Goal: Transaction & Acquisition: Purchase product/service

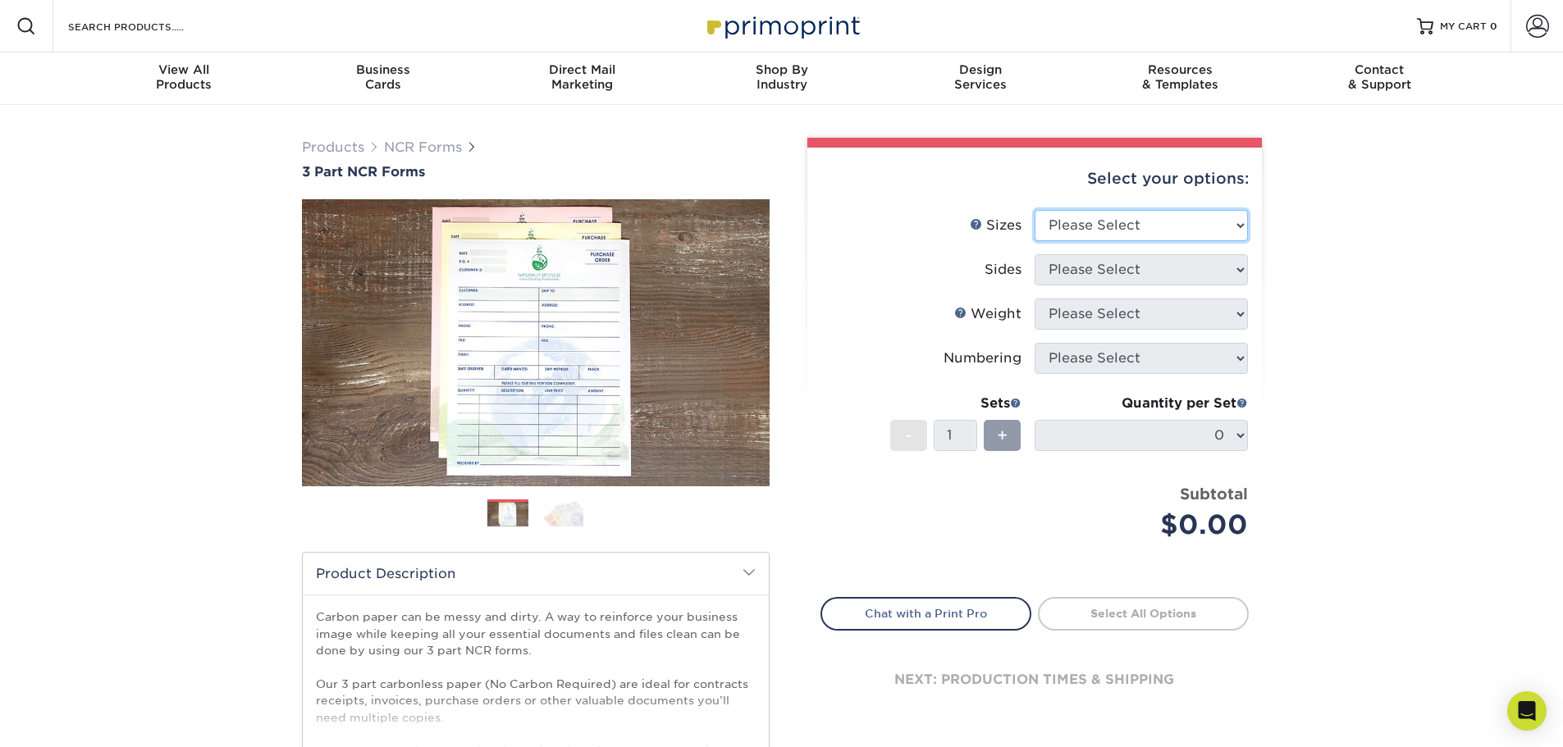
click at [1231, 227] on select "Please Select 5.5" x 8.5" 8.5" x 11"" at bounding box center [1140, 225] width 213 height 31
select select "8.50x11.00"
click at [1034, 210] on select "Please Select 5.5" x 8.5" 8.5" x 11"" at bounding box center [1140, 225] width 213 height 31
click at [1115, 276] on select "Please Select Black & White (1/0) Full Color (4/0)" at bounding box center [1140, 269] width 213 height 31
select select "2295b6f0-1f96-4774-b4ab-d24da34c0f39"
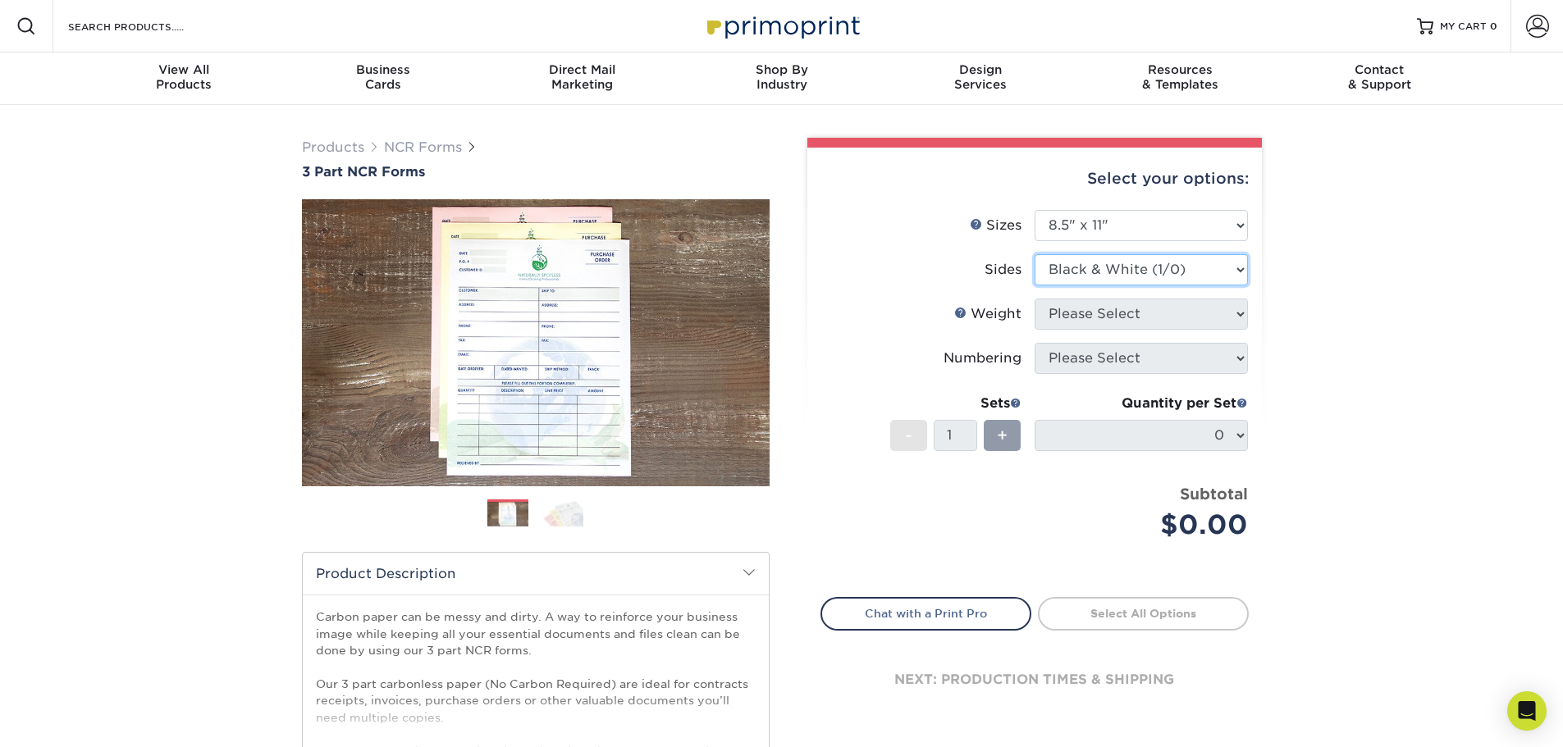
click at [1034, 254] on select "Please Select Black & White (1/0) Full Color (4/0)" at bounding box center [1140, 269] width 213 height 31
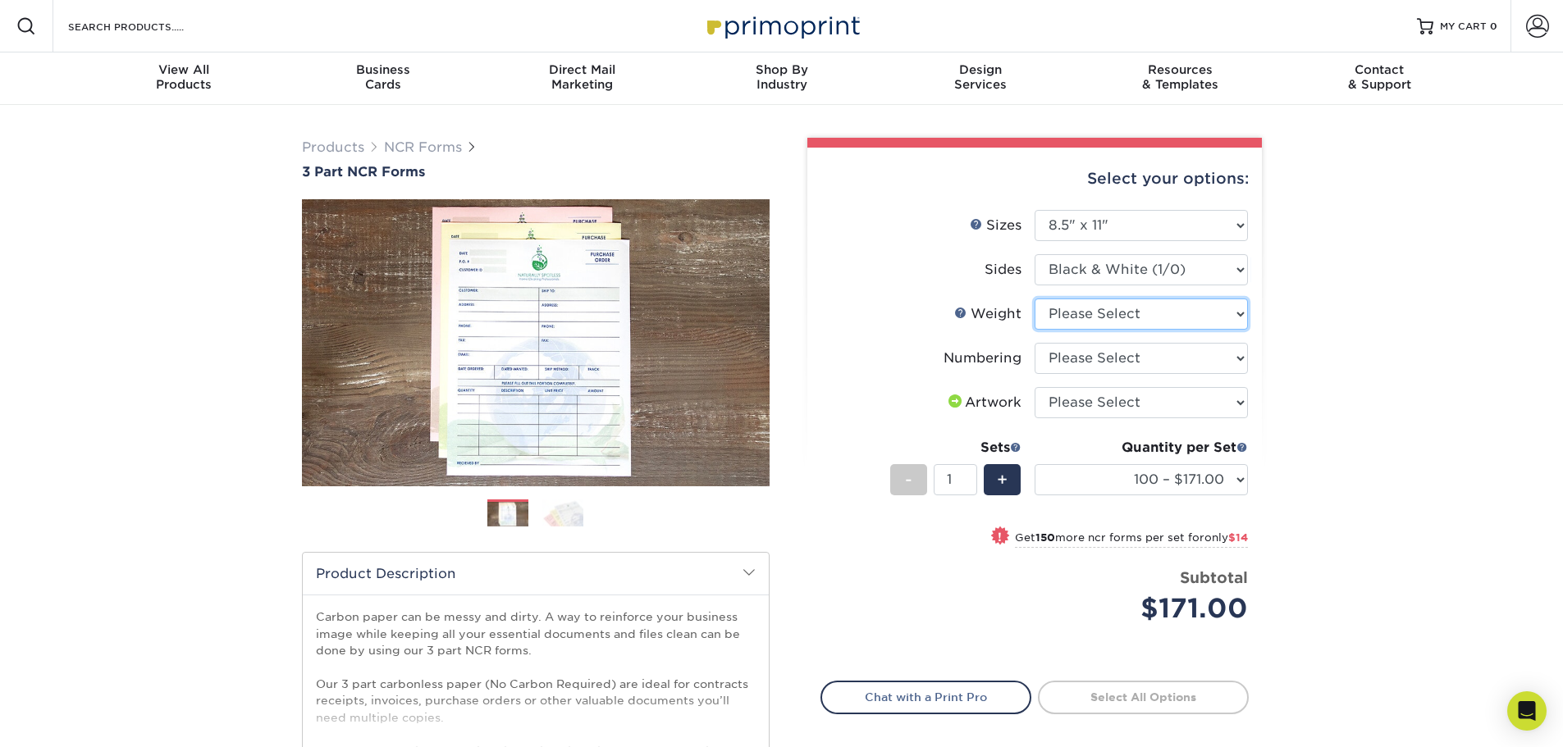
click at [1170, 322] on select "Please Select 20LB3P" at bounding box center [1140, 314] width 213 height 31
click at [1239, 397] on select "Please Select I will upload files I need a design - $75" at bounding box center [1140, 402] width 213 height 31
select select "upload"
click at [1034, 387] on select "Please Select I will upload files I need a design - $75" at bounding box center [1140, 402] width 213 height 31
click at [1234, 363] on select "Please Select Numbering on the Front only No Numbering" at bounding box center [1140, 358] width 213 height 31
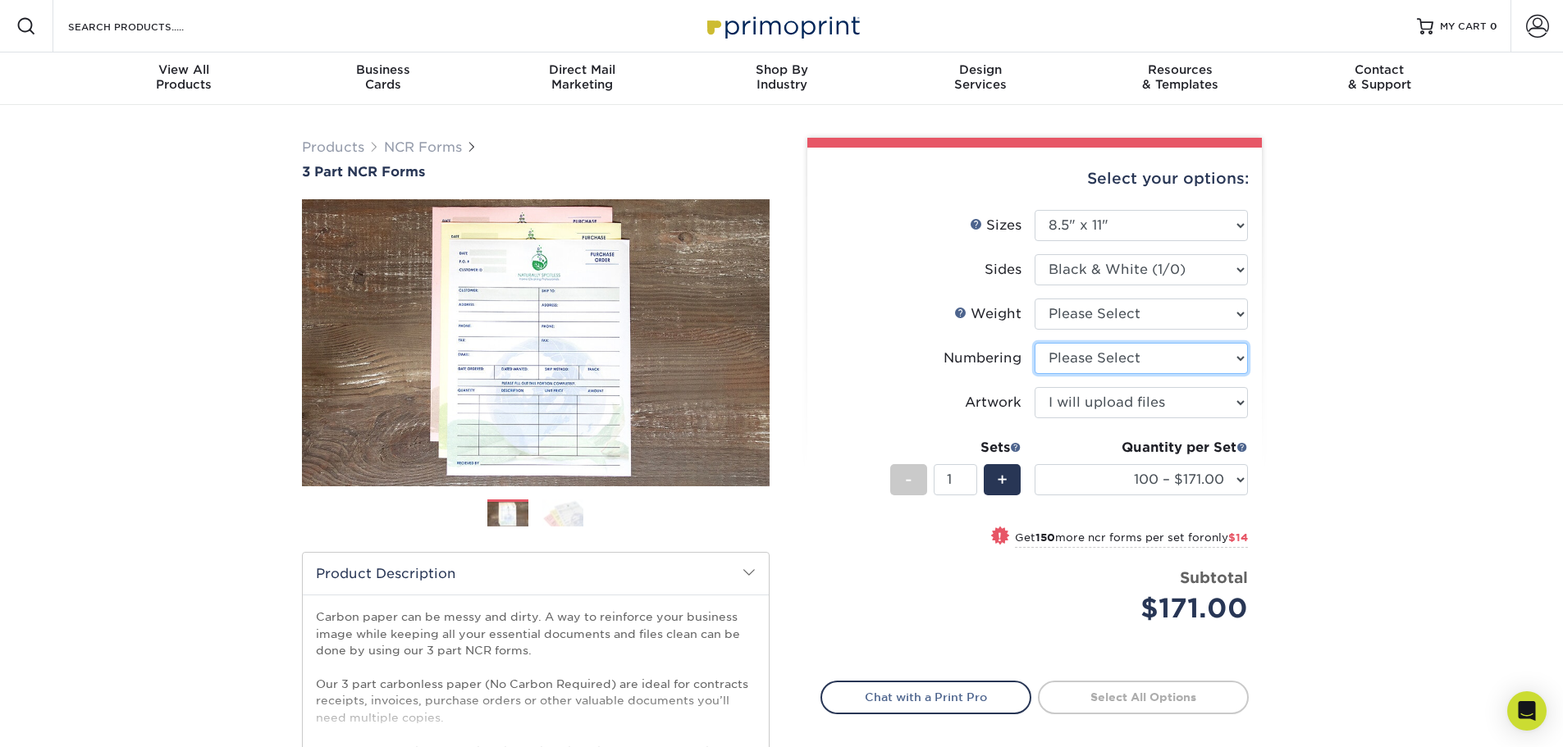
select select "936c80a5-99b7-47e8-acd6-e5b2b860875a"
click at [1034, 343] on select "Please Select Numbering on the Front only No Numbering" at bounding box center [1140, 358] width 213 height 31
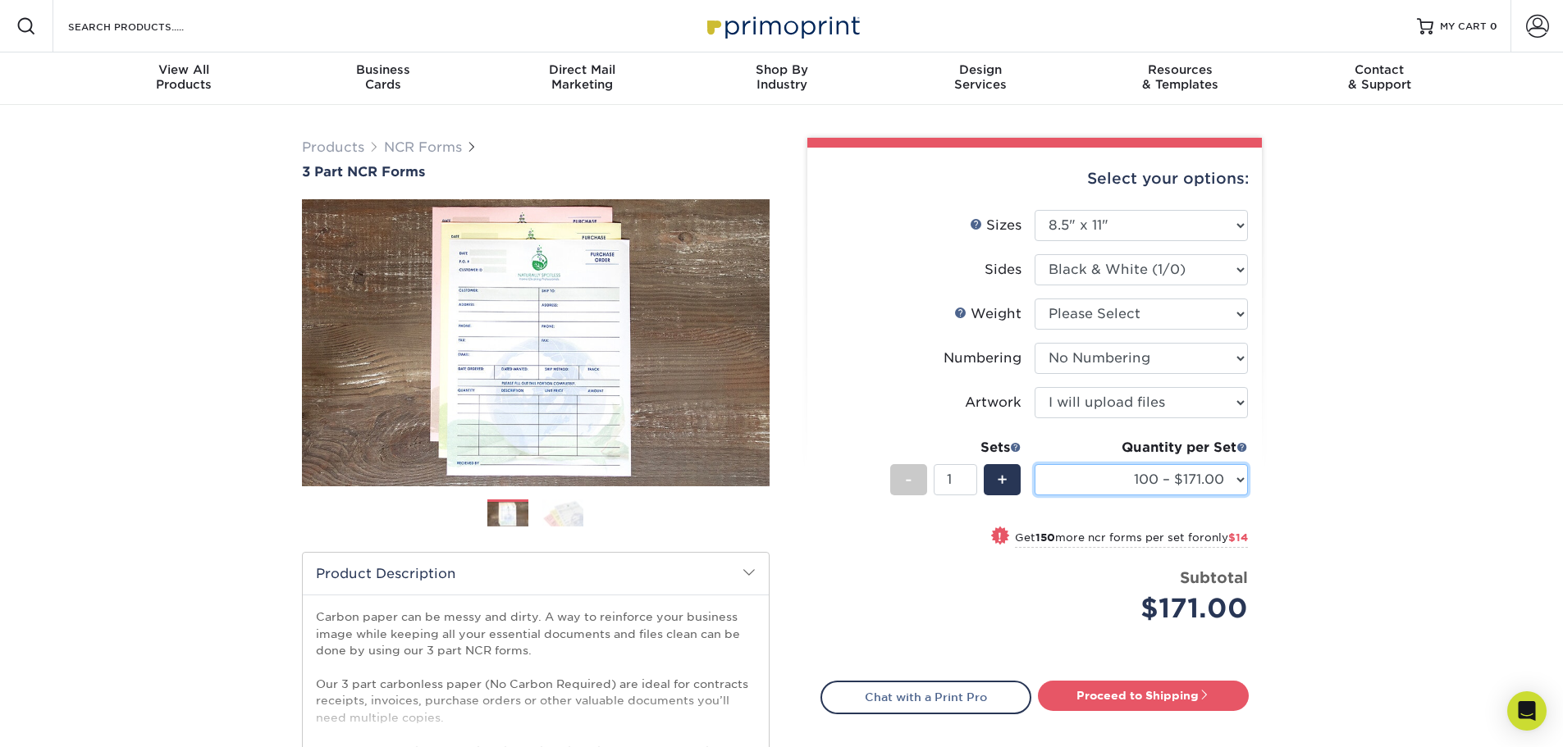
click at [1243, 476] on select "100 – $171.00 250 – $185.00 500 – $222.00 1000 – $372.00" at bounding box center [1140, 479] width 213 height 31
click at [1034, 464] on select "100 – $171.00 250 – $185.00 500 – $222.00 1000 – $372.00" at bounding box center [1140, 479] width 213 height 31
click at [1242, 482] on select "100 – $171.00 250 – $185.00 500 – $222.00 1000 – $372.00" at bounding box center [1140, 479] width 213 height 31
select select "1000 – $372.00"
click at [1034, 464] on select "100 – $171.00 250 – $185.00 500 – $222.00 1000 – $372.00" at bounding box center [1140, 479] width 213 height 31
